Goal: Find specific page/section: Find specific page/section

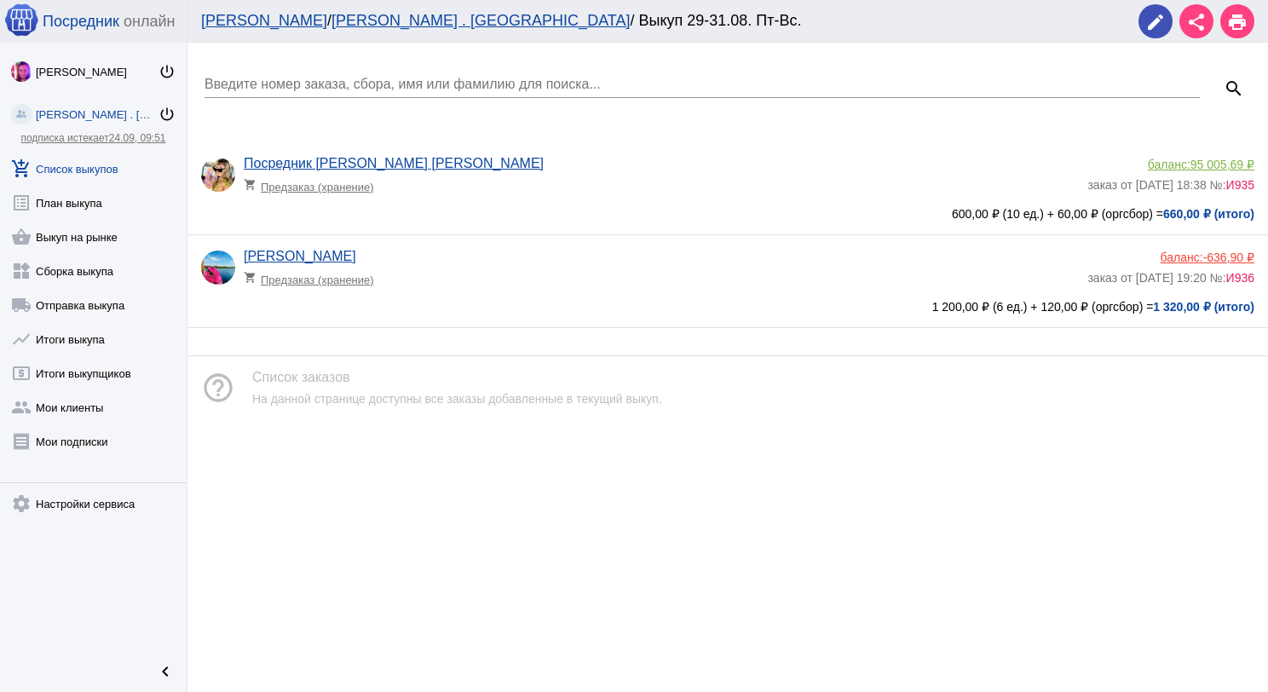
click at [101, 174] on link "add_shopping_cart Список выкупов" at bounding box center [93, 165] width 187 height 34
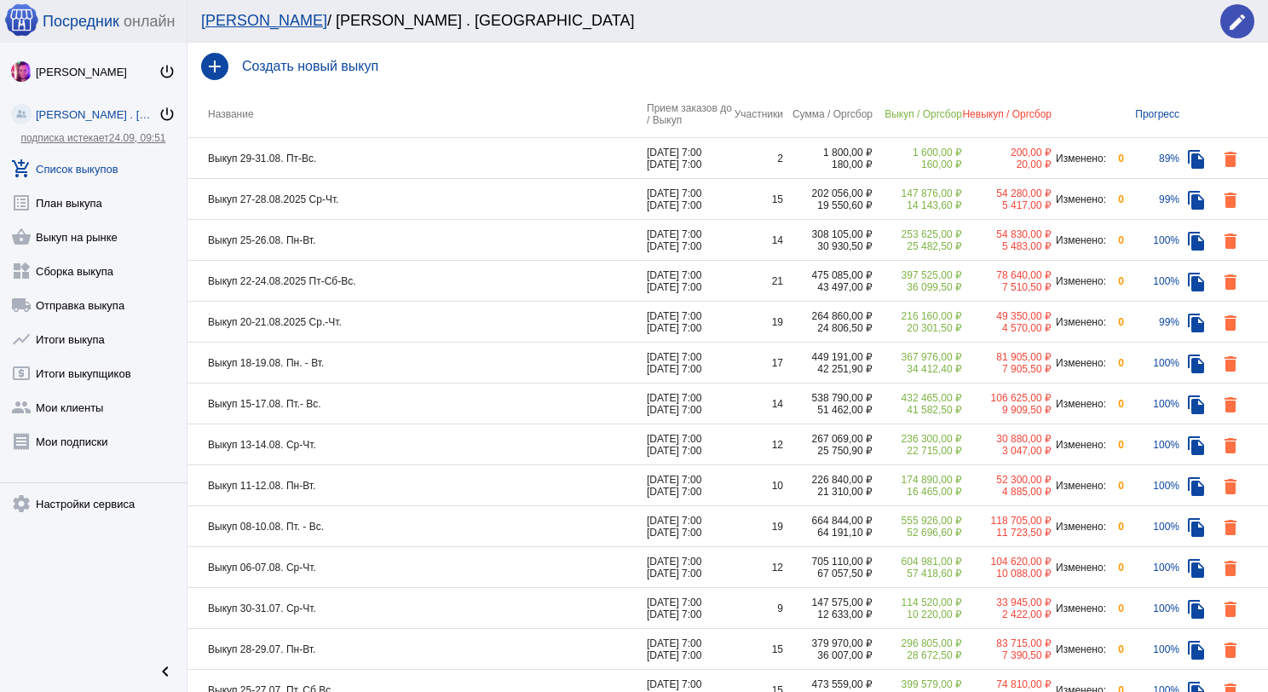
click at [411, 150] on td "Выкуп 29-31.08. Пт-Вс." at bounding box center [416, 158] width 459 height 41
